Goal: Task Accomplishment & Management: Use online tool/utility

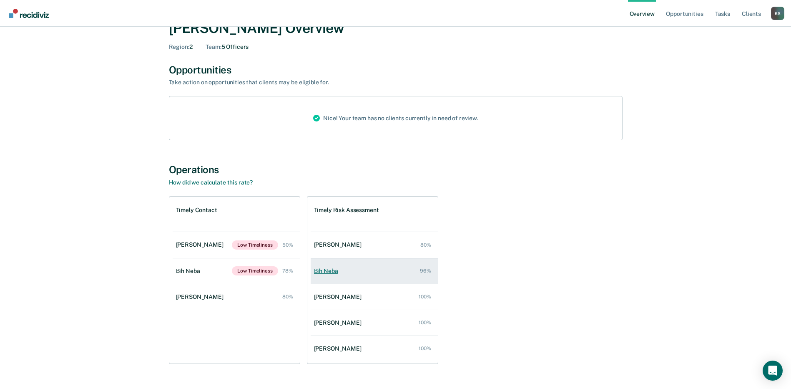
scroll to position [42, 0]
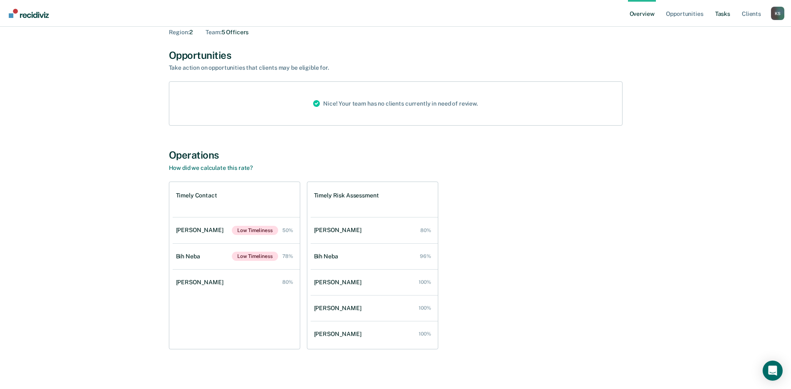
click at [720, 12] on link "Tasks" at bounding box center [722, 13] width 18 height 27
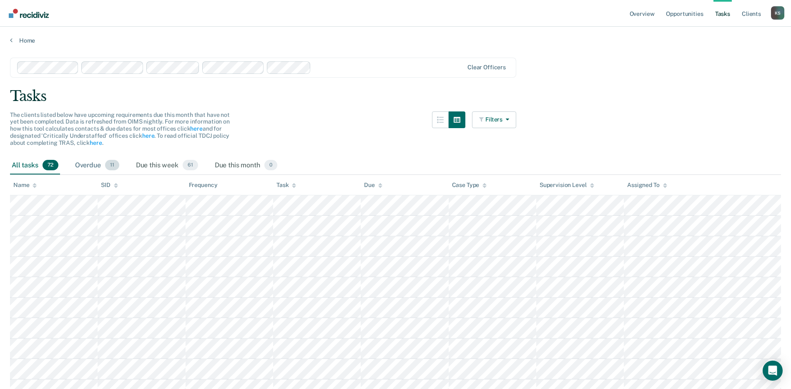
click at [96, 167] on div "Overdue 11" at bounding box center [97, 165] width 48 height 18
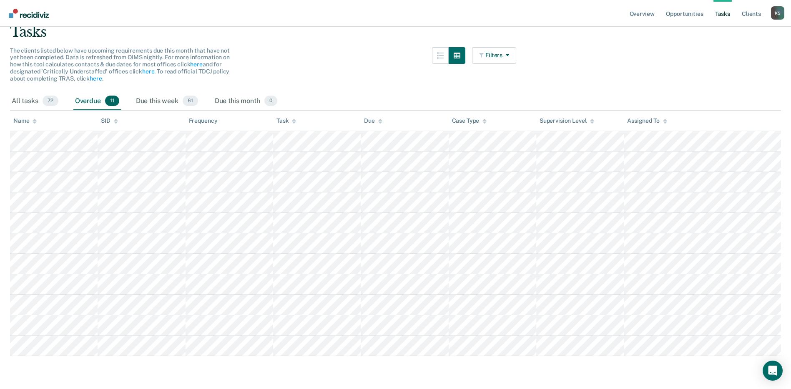
scroll to position [65, 0]
click at [157, 96] on div "Due this week 61" at bounding box center [166, 101] width 65 height 18
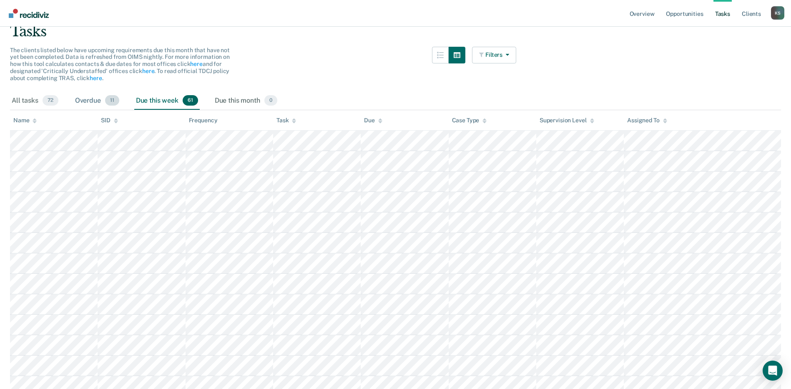
click at [88, 103] on div "Overdue 11" at bounding box center [97, 101] width 48 height 18
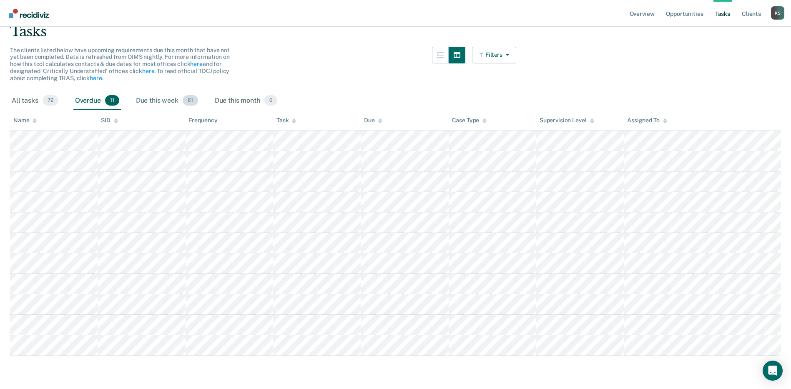
click at [166, 102] on div "Due this week 61" at bounding box center [166, 101] width 65 height 18
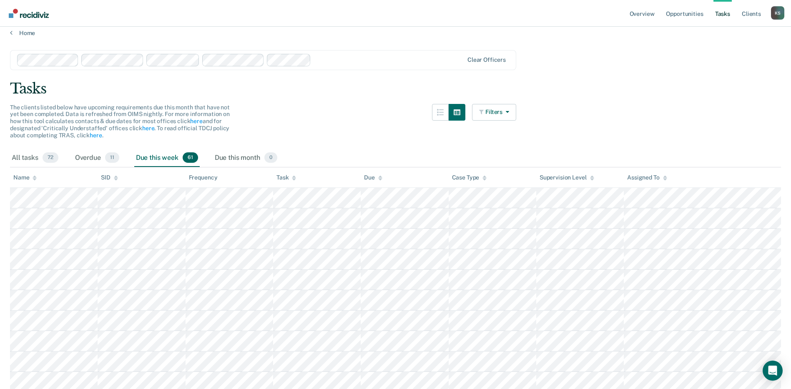
scroll to position [0, 0]
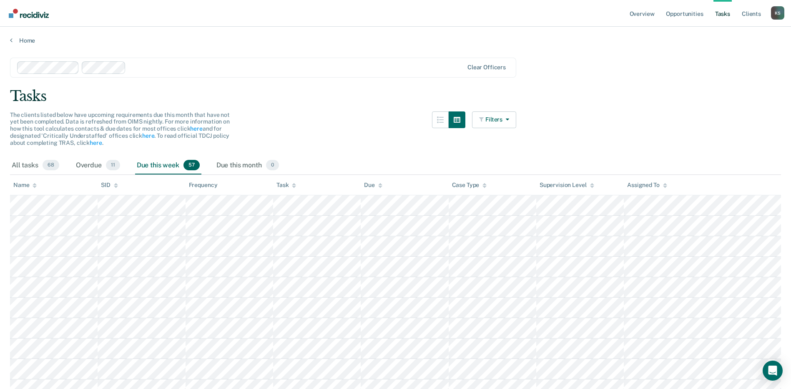
click at [666, 88] on div "Tasks" at bounding box center [395, 96] width 771 height 17
